Goal: Task Accomplishment & Management: Complete application form

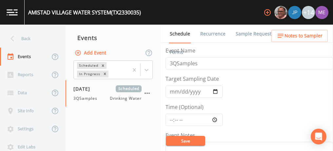
scroll to position [209, 0]
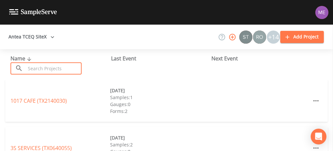
click at [48, 65] on input "text" at bounding box center [54, 68] width 56 height 12
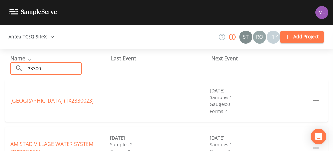
type input "23300"
click at [55, 80] on div "[GEOGRAPHIC_DATA] (TX2330023) [DATE] Samples: 1 Gauges: 0 Forms: 2" at bounding box center [166, 101] width 323 height 42
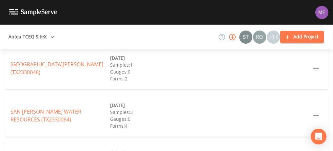
scroll to position [1402, 0]
click at [55, 68] on link "[GEOGRAPHIC_DATA][PERSON_NAME] (TX2330046)" at bounding box center [56, 67] width 93 height 15
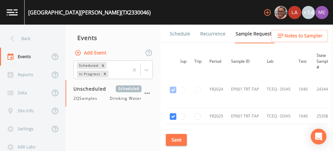
scroll to position [0, 6]
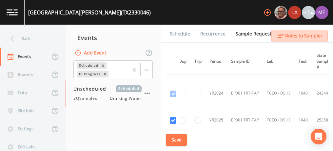
click at [297, 37] on span "Notes to Sampler" at bounding box center [304, 36] width 38 height 8
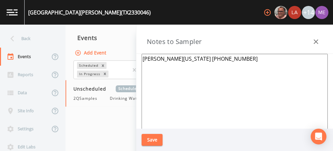
click at [142, 58] on textarea "[PERSON_NAME][US_STATE] [PHONE_NUMBER]" at bounding box center [235, 133] width 186 height 159
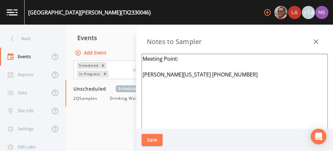
paste textarea "[STREET_ADDRESS]"
type textarea "Meeting Point: [STREET_ADDRESS] [PERSON_NAME][US_STATE] [PHONE_NUMBER]"
click at [150, 136] on button "Save" at bounding box center [152, 140] width 21 height 12
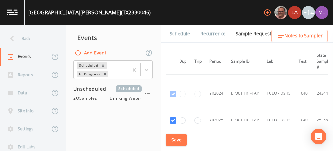
click at [178, 33] on link "Schedule" at bounding box center [180, 34] width 22 height 18
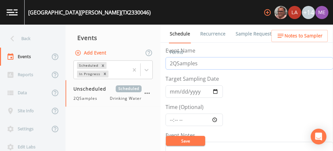
click at [173, 63] on input "2QSamples" at bounding box center [250, 63] width 168 height 12
type input "3QSamples"
click at [174, 91] on input "Target Sampling Date" at bounding box center [194, 91] width 57 height 12
type input "[DATE]"
click at [170, 119] on input "Time (Optional)" at bounding box center [194, 119] width 57 height 12
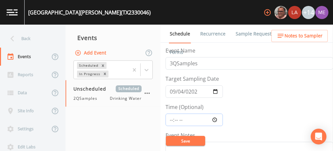
type input "08:45"
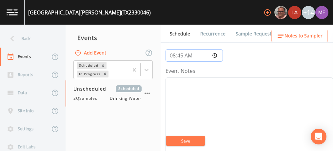
scroll to position [53, 0]
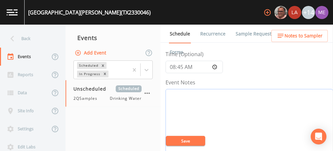
click at [250, 115] on textarea "Event Notes" at bounding box center [250, 130] width 168 height 83
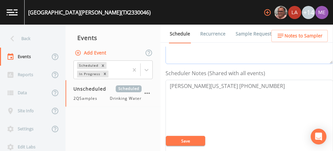
scroll to position [164, 0]
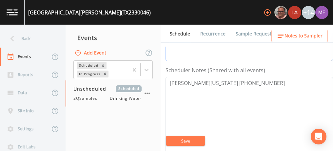
type textarea "confirmed with [PERSON_NAME] 8/26"
click at [246, 82] on textarea "[PERSON_NAME][US_STATE] [PHONE_NUMBER]" at bounding box center [250, 118] width 168 height 83
paste textarea "[STREET_ADDRESS]"
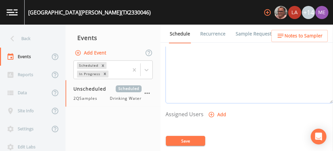
scroll to position [245, 0]
type textarea "[PERSON_NAME][US_STATE] [PHONE_NUMBER] [STREET_ADDRESS]"
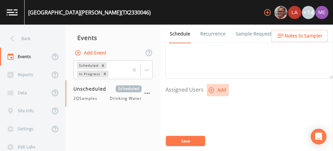
click at [210, 87] on icon "button" at bounding box center [211, 90] width 7 height 7
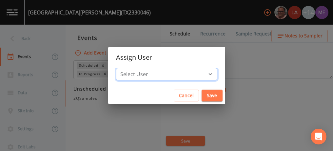
click at [201, 73] on select "Select User [PERSON_NAME] [PERSON_NAME] [PERSON_NAME] [PERSON_NAME] [PERSON_NAM…" at bounding box center [166, 74] width 101 height 12
select select "82fcd260-406f-4720-af66-0de7f1917f1c"
click at [126, 68] on select "Select User [PERSON_NAME] [PERSON_NAME] [PERSON_NAME] [PERSON_NAME] [PERSON_NAM…" at bounding box center [166, 74] width 101 height 12
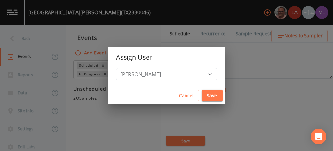
click at [202, 91] on button "Save" at bounding box center [212, 95] width 21 height 12
select select
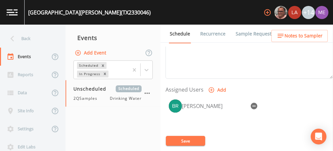
click at [183, 140] on button "Save" at bounding box center [185, 141] width 39 height 10
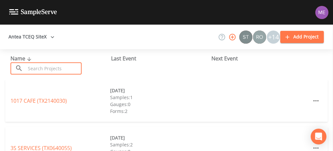
click at [64, 66] on input "text" at bounding box center [54, 68] width 56 height 12
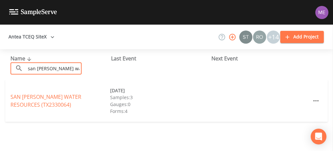
type input "san pedro water"
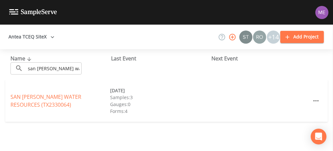
click at [7, 83] on div "SAN PEDRO WATER RESOURCES (TX2330064) 08/15/2024 Samples: 3 Gauges: 0 Forms: 4" at bounding box center [166, 101] width 323 height 42
